Goal: Information Seeking & Learning: Check status

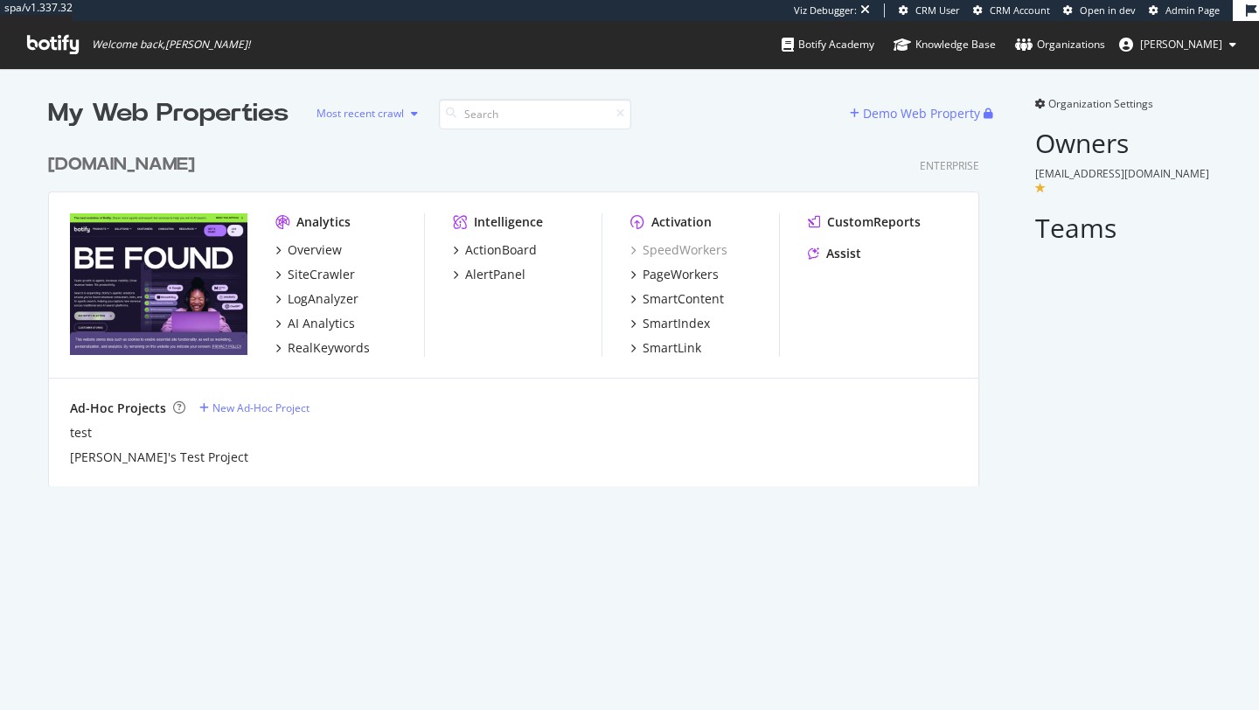
scroll to position [355, 945]
click at [319, 324] on div "AI Analytics" at bounding box center [321, 323] width 67 height 17
